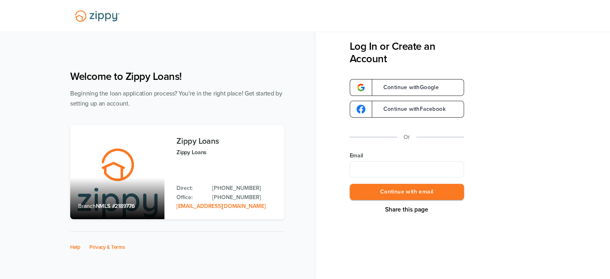
click at [405, 170] on input "Email" at bounding box center [407, 169] width 114 height 16
type input "**********"
click at [409, 193] on button "Continue with email" at bounding box center [407, 192] width 114 height 16
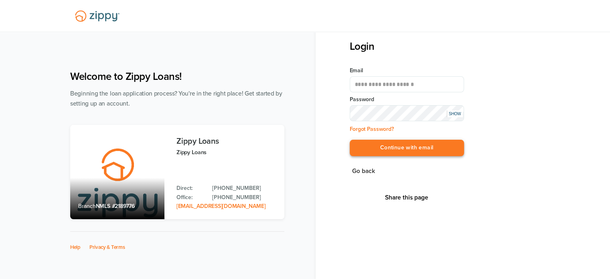
click at [411, 148] on button "Continue with email" at bounding box center [407, 148] width 114 height 16
